Goal: Transaction & Acquisition: Purchase product/service

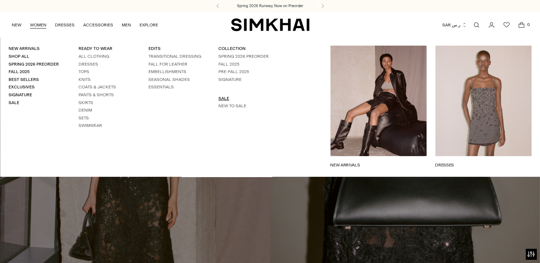
click at [223, 96] on link "SALE" at bounding box center [223, 98] width 11 height 5
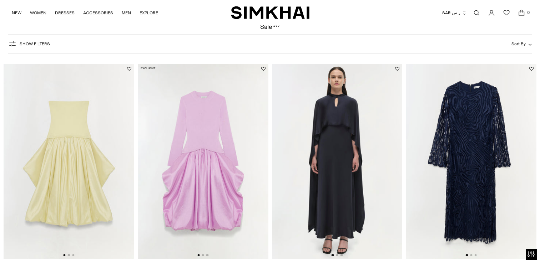
scroll to position [71, 0]
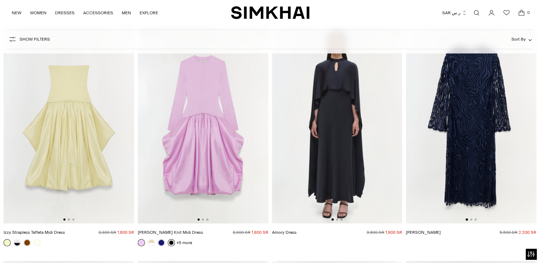
click at [171, 244] on link at bounding box center [171, 242] width 7 height 7
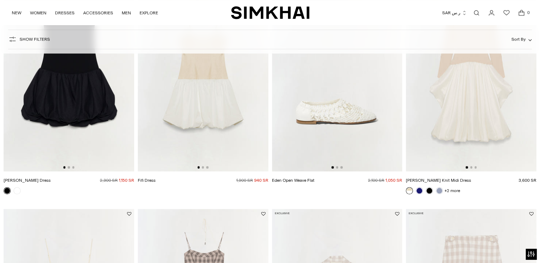
scroll to position [642, 0]
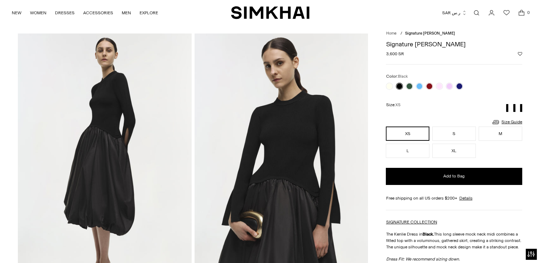
scroll to position [36, 0]
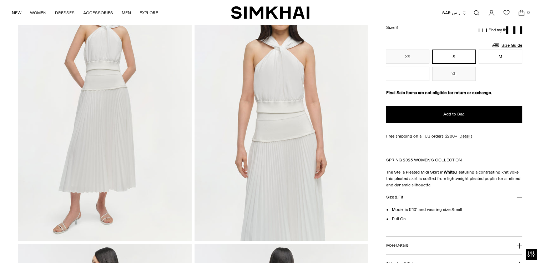
scroll to position [71, 0]
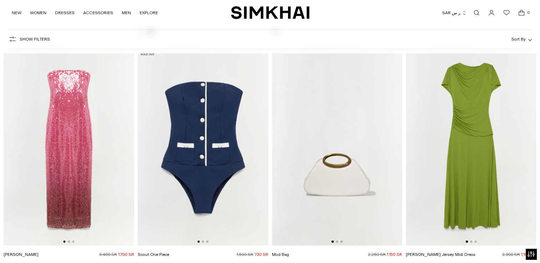
scroll to position [21337, 0]
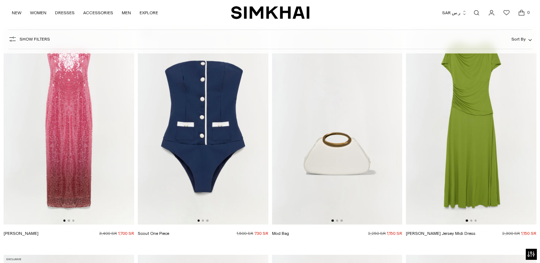
drag, startPoint x: 67, startPoint y: 102, endPoint x: 41, endPoint y: 226, distance: 127.4
click at [40, 240] on div at bounding box center [69, 243] width 131 height 6
drag, startPoint x: 50, startPoint y: 169, endPoint x: 46, endPoint y: 209, distance: 40.5
click at [46, 209] on img at bounding box center [69, 127] width 131 height 196
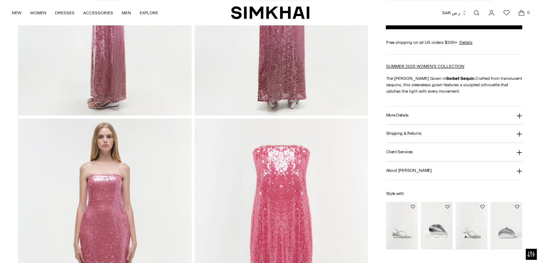
scroll to position [464, 0]
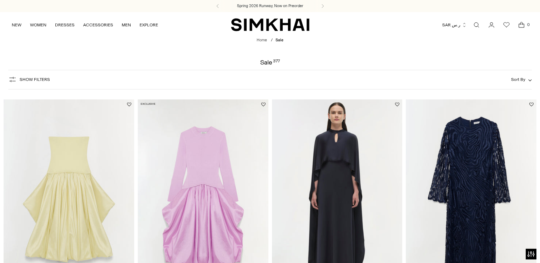
scroll to position [3200, 0]
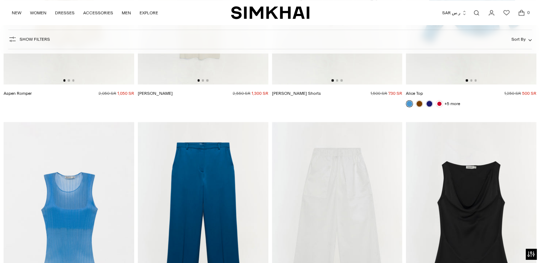
click at [20, 42] on span "Show Filters" at bounding box center [35, 39] width 30 height 5
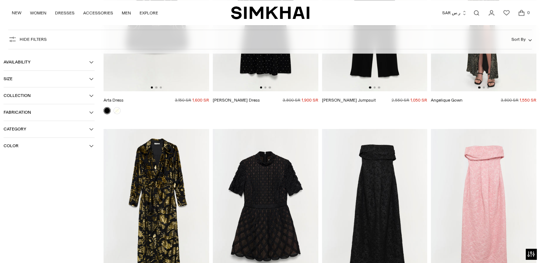
scroll to position [3842, 0]
click at [43, 131] on span "Category" at bounding box center [47, 129] width 86 height 5
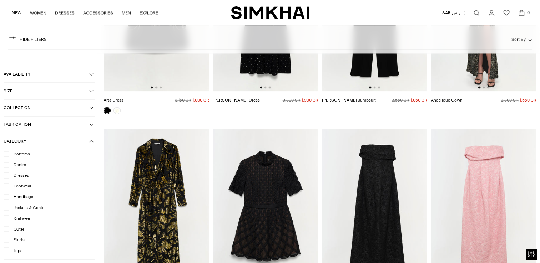
click at [7, 217] on icon at bounding box center [7, 219] width 4 height 4
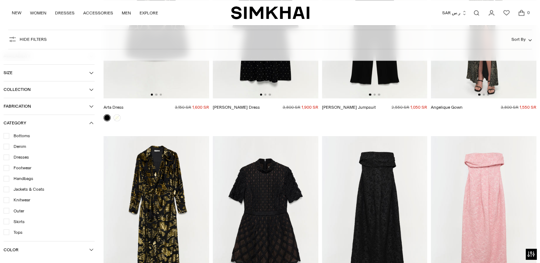
click at [6, 189] on icon at bounding box center [7, 190] width 4 height 4
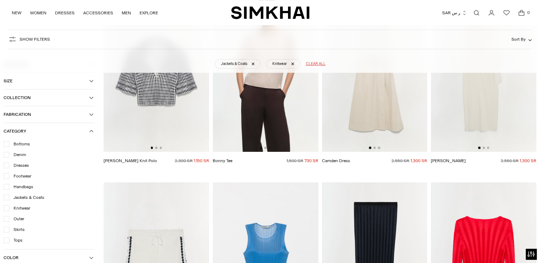
scroll to position [1122, 0]
